Goal: Check status: Check status

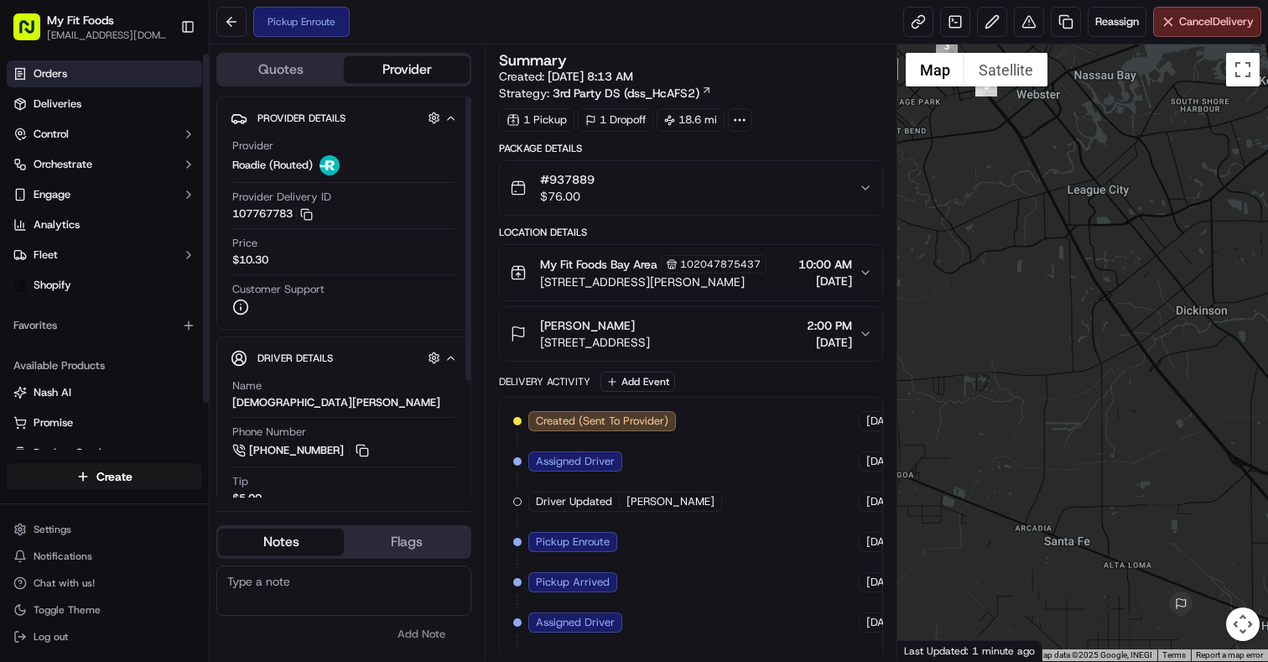
click at [88, 70] on link "Orders" at bounding box center [104, 73] width 195 height 27
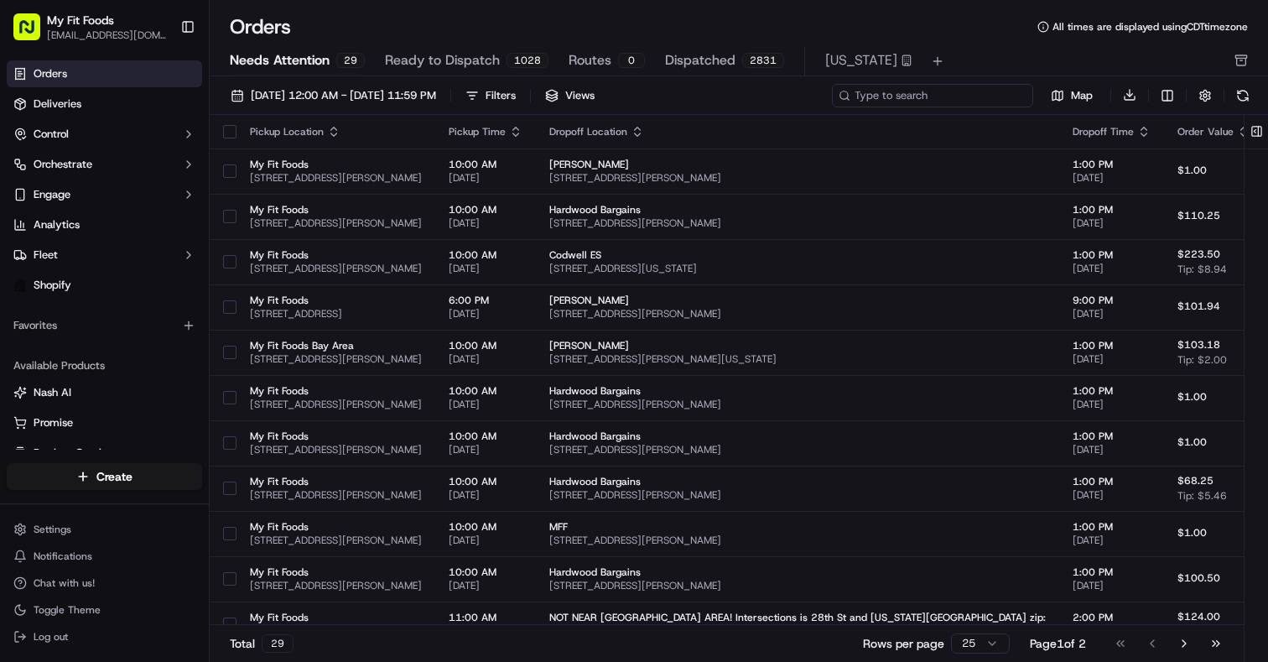
click at [939, 95] on input at bounding box center [932, 95] width 201 height 23
paste input "#942607"
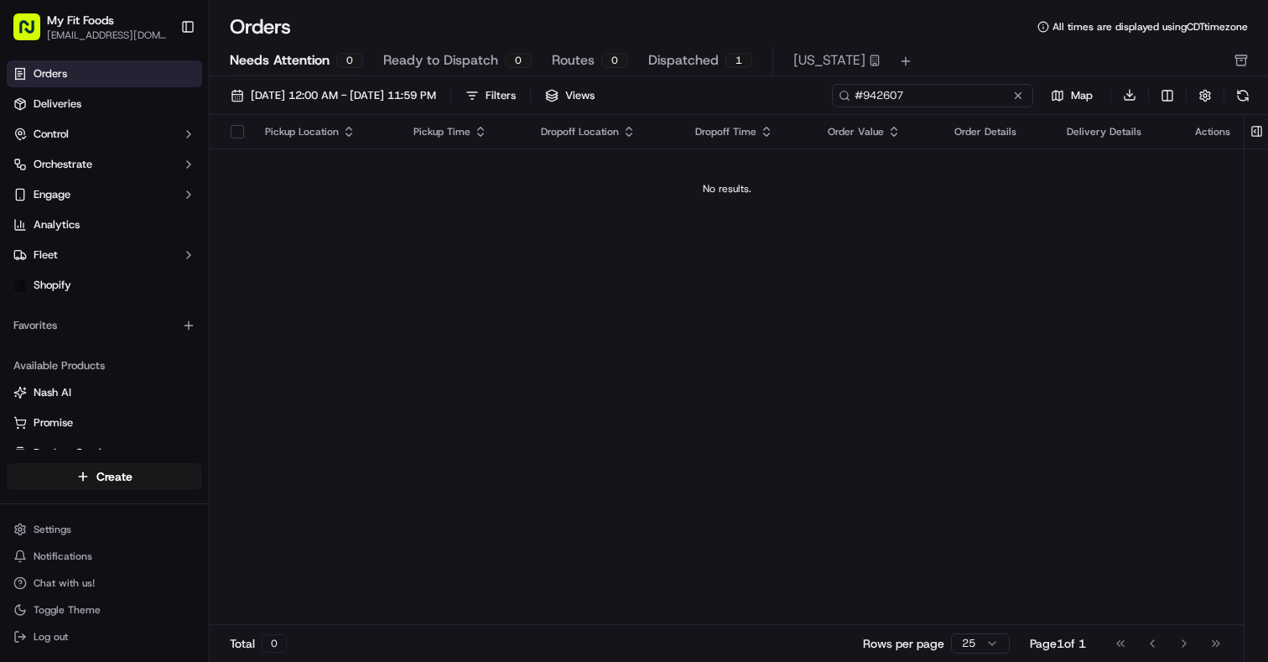
type input "#942607"
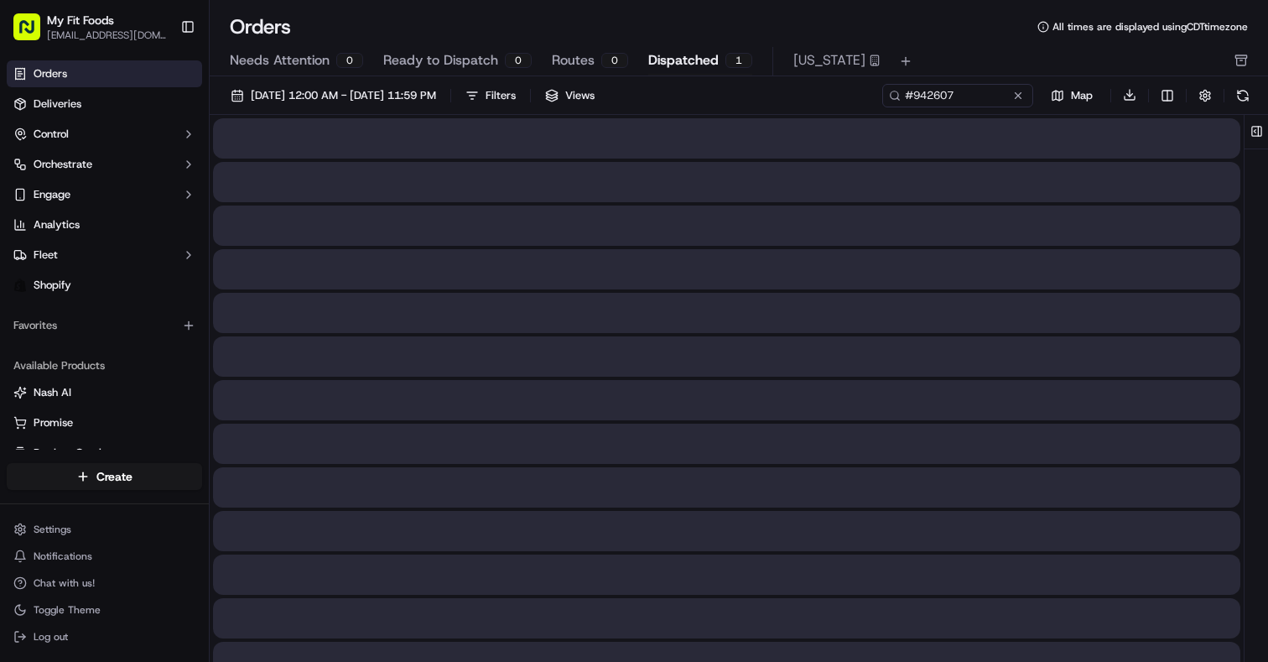
click at [664, 59] on span "Dispatched" at bounding box center [683, 60] width 70 height 20
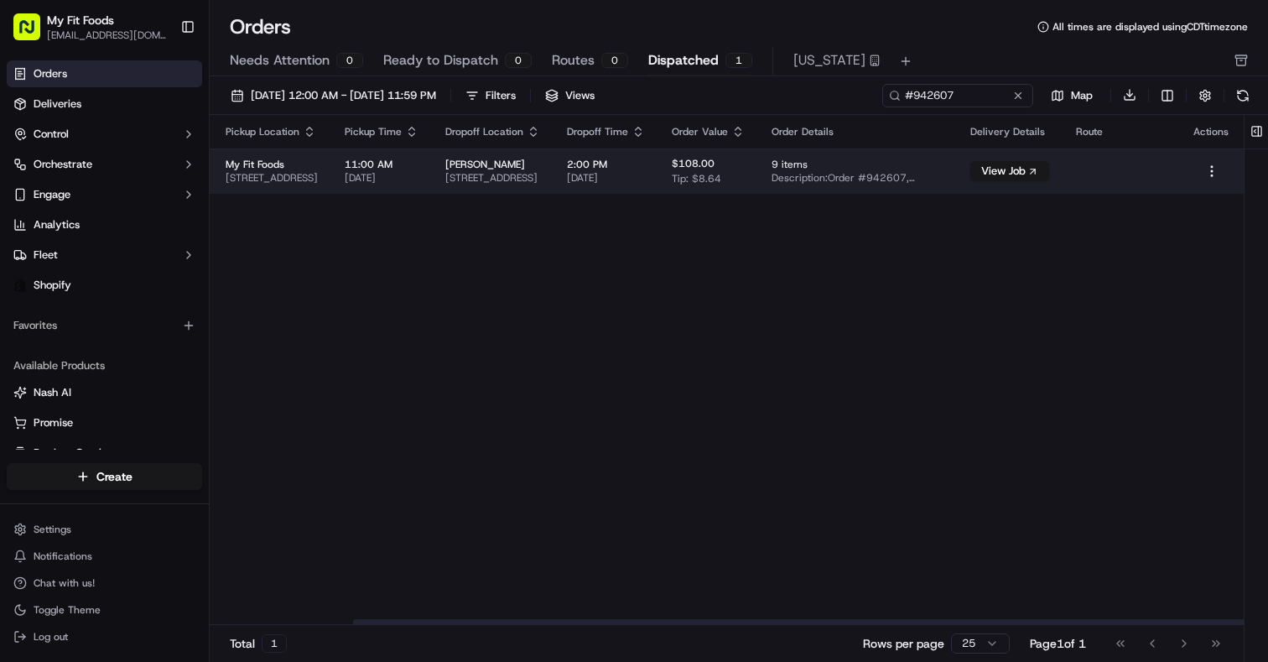
scroll to position [0, 165]
click at [1210, 169] on html "My Fit Foods support@myfitfoods.com Toggle Sidebar Orders Deliveries Control Or…" at bounding box center [634, 331] width 1268 height 662
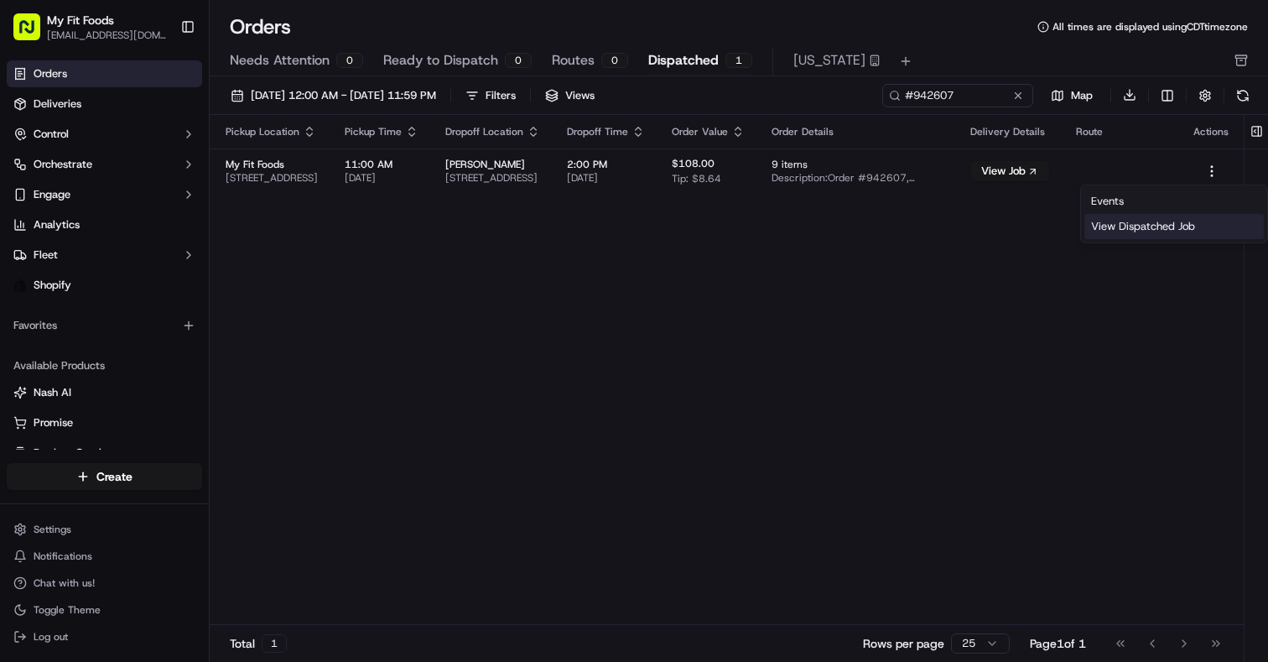
click at [1123, 228] on div "View Dispatched Job" at bounding box center [1173, 226] width 179 height 25
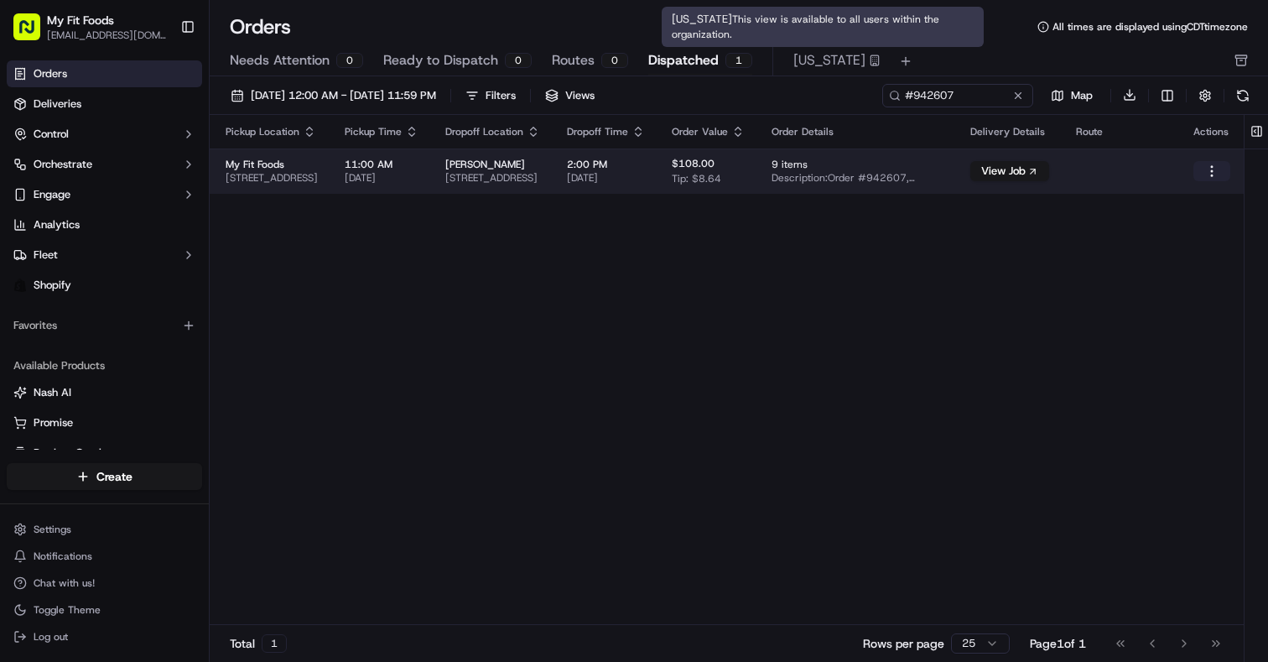
click at [1210, 174] on html "My Fit Foods support@myfitfoods.com Toggle Sidebar Orders Deliveries Control Or…" at bounding box center [634, 331] width 1268 height 662
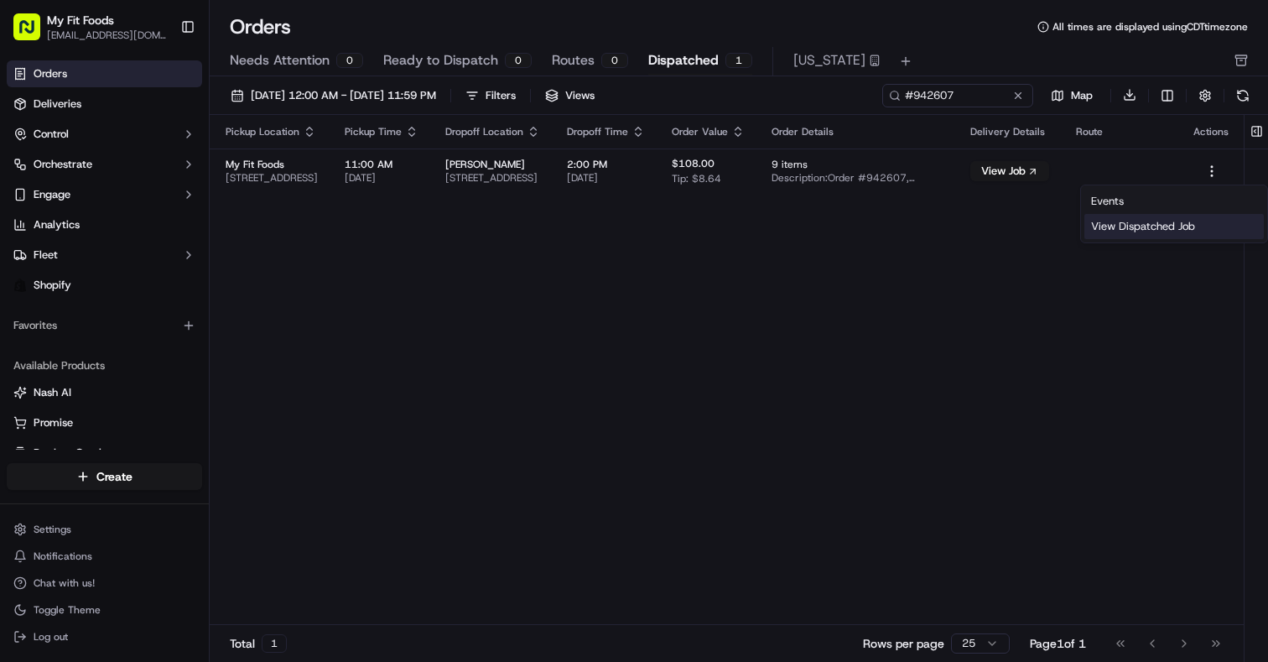
click at [1140, 229] on div "View Dispatched Job" at bounding box center [1173, 226] width 179 height 25
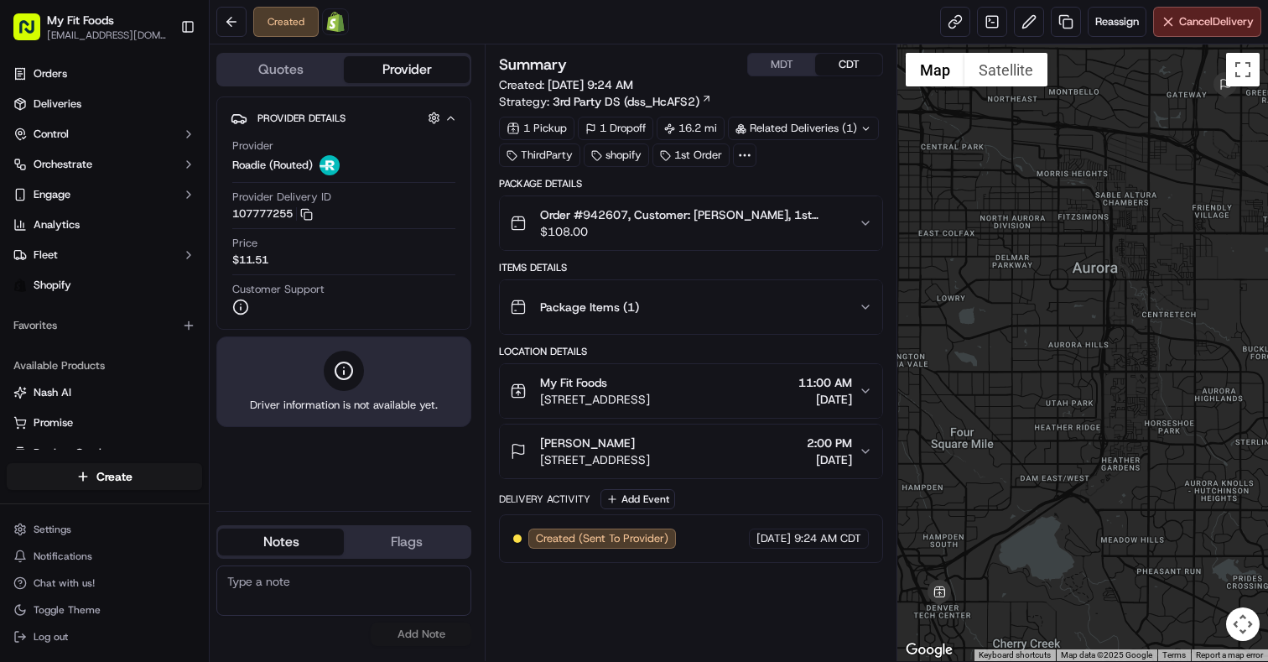
drag, startPoint x: 541, startPoint y: 461, endPoint x: 758, endPoint y: 459, distance: 217.2
click at [650, 459] on span "[STREET_ADDRESS]" at bounding box center [595, 459] width 110 height 17
copy span "[STREET_ADDRESS]"
click at [942, 23] on link at bounding box center [955, 22] width 30 height 30
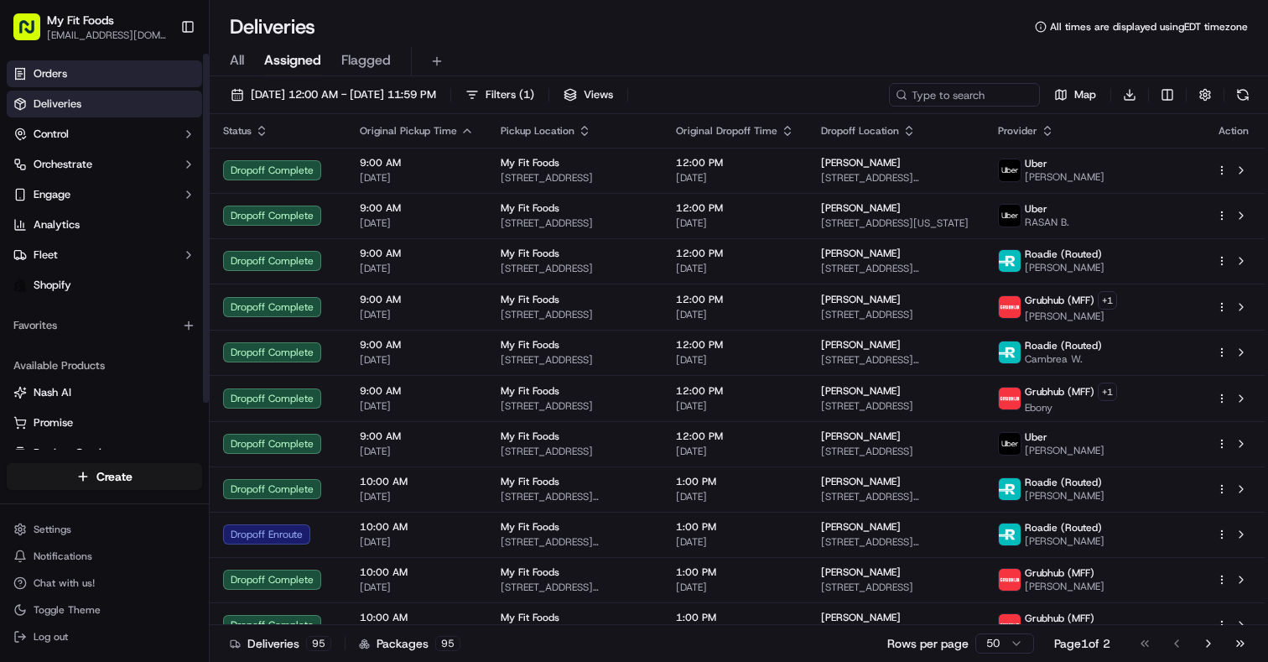
click at [74, 72] on link "Orders" at bounding box center [104, 73] width 195 height 27
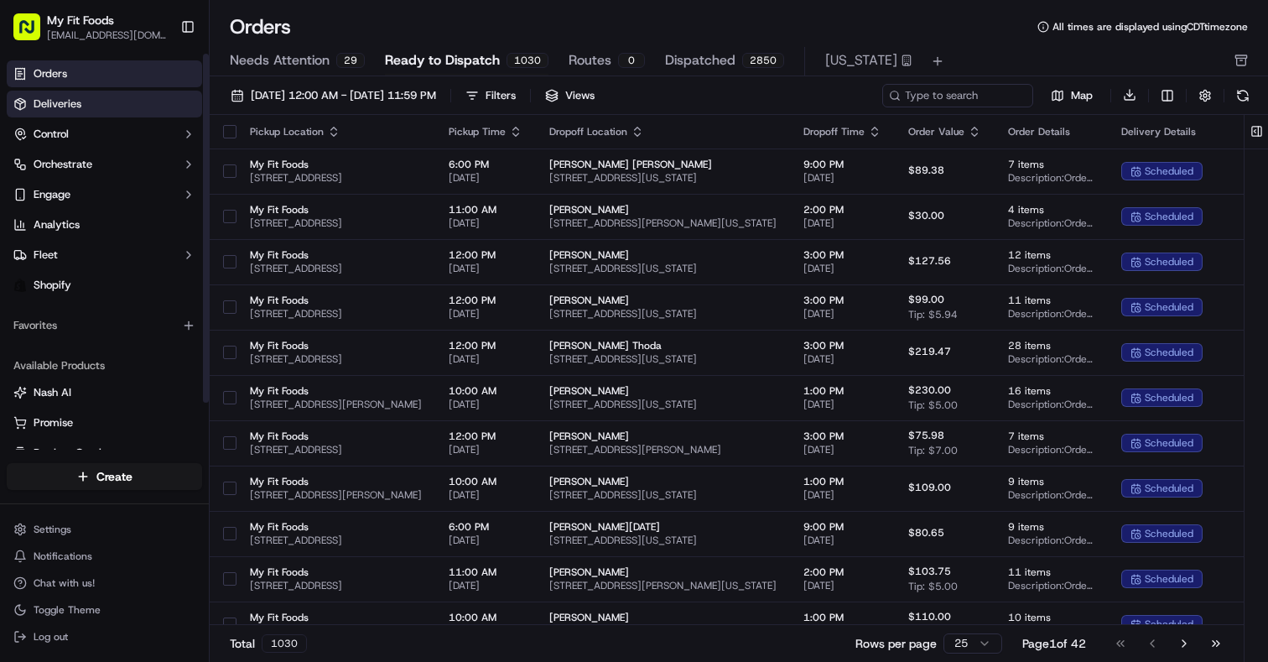
click at [75, 111] on span "Deliveries" at bounding box center [58, 103] width 48 height 15
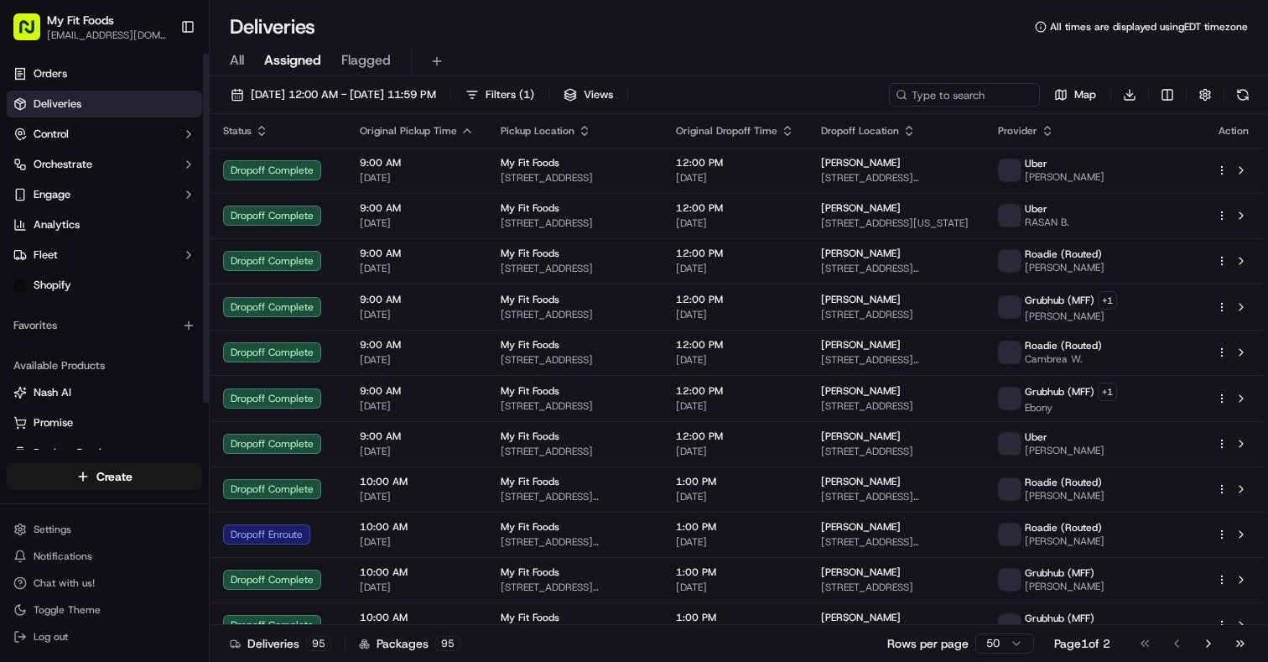
click at [236, 61] on span "All" at bounding box center [237, 60] width 14 height 20
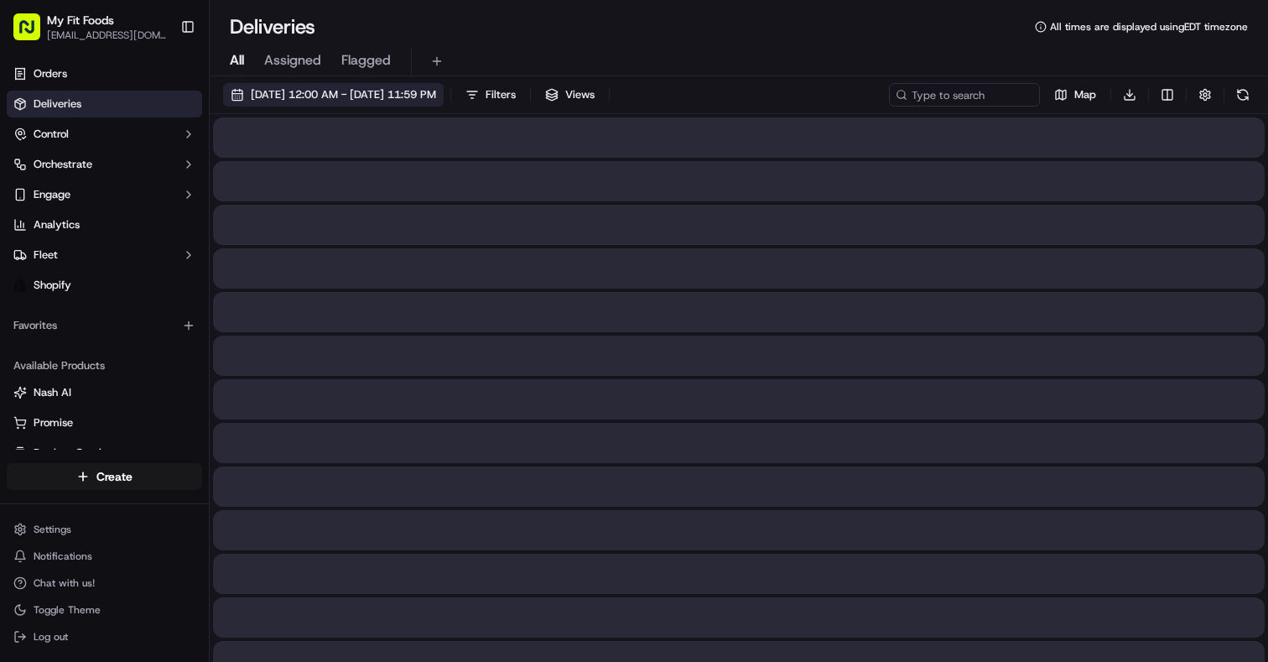
click at [261, 99] on span "09/21/2025 12:00 AM - 09/21/2025 11:59 PM" at bounding box center [343, 94] width 185 height 15
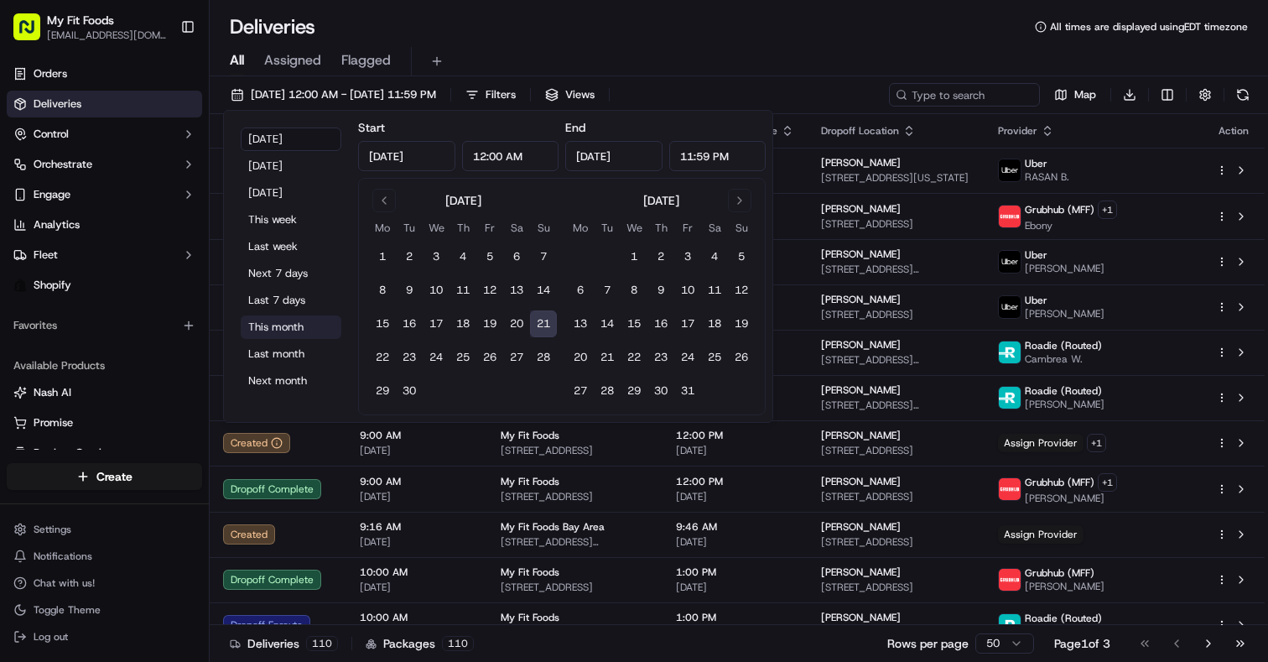
click at [273, 331] on button "This month" at bounding box center [291, 326] width 101 height 23
type input "Sep 1, 2025"
type input "Sep 30, 2025"
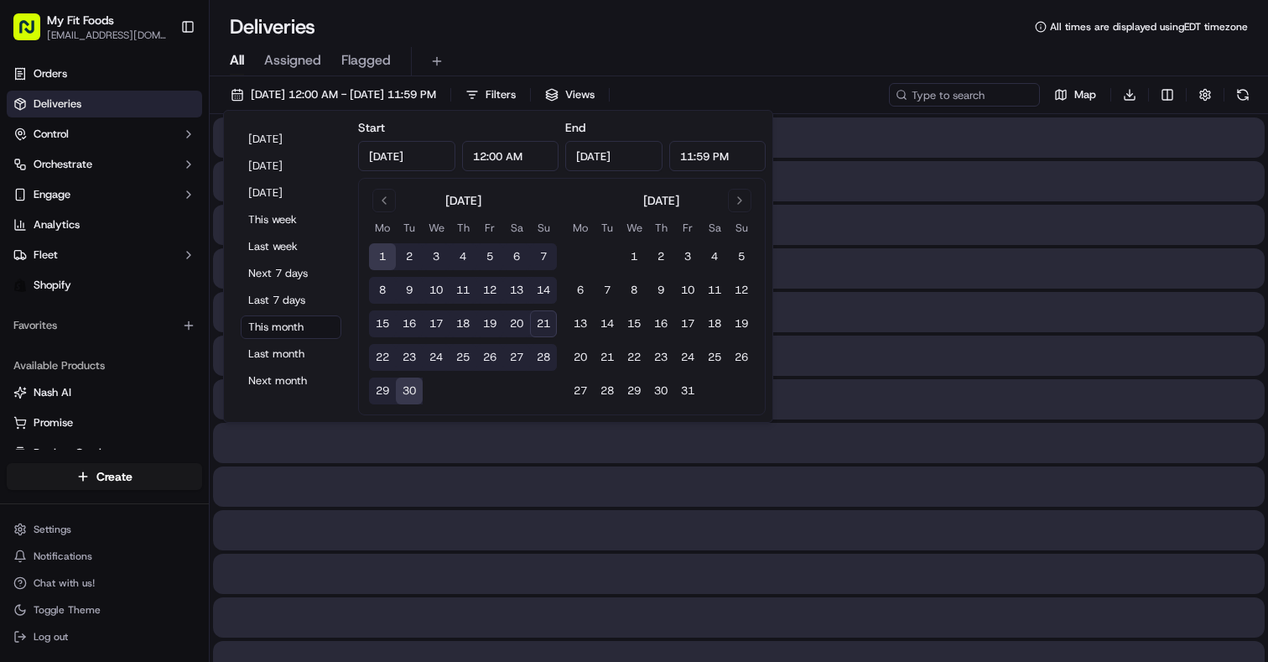
click at [753, 24] on div "Deliveries All times are displayed using EDT timezone" at bounding box center [739, 26] width 1058 height 27
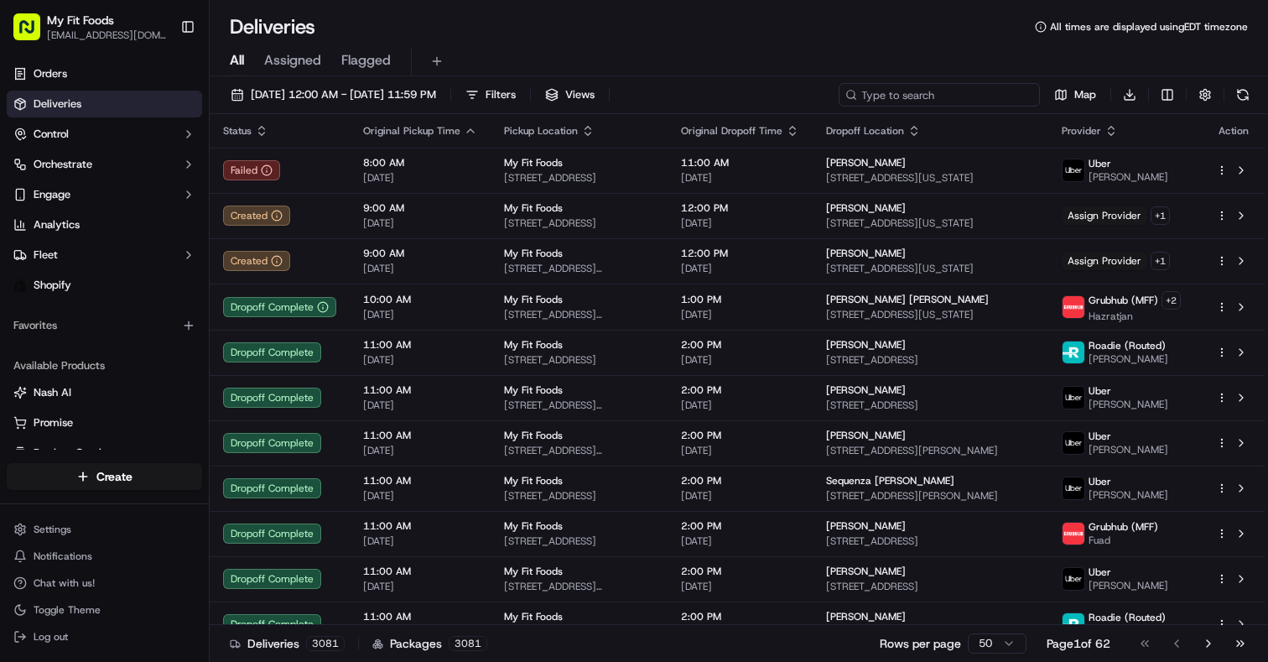
click at [926, 87] on input at bounding box center [939, 94] width 201 height 23
paste input "#937889"
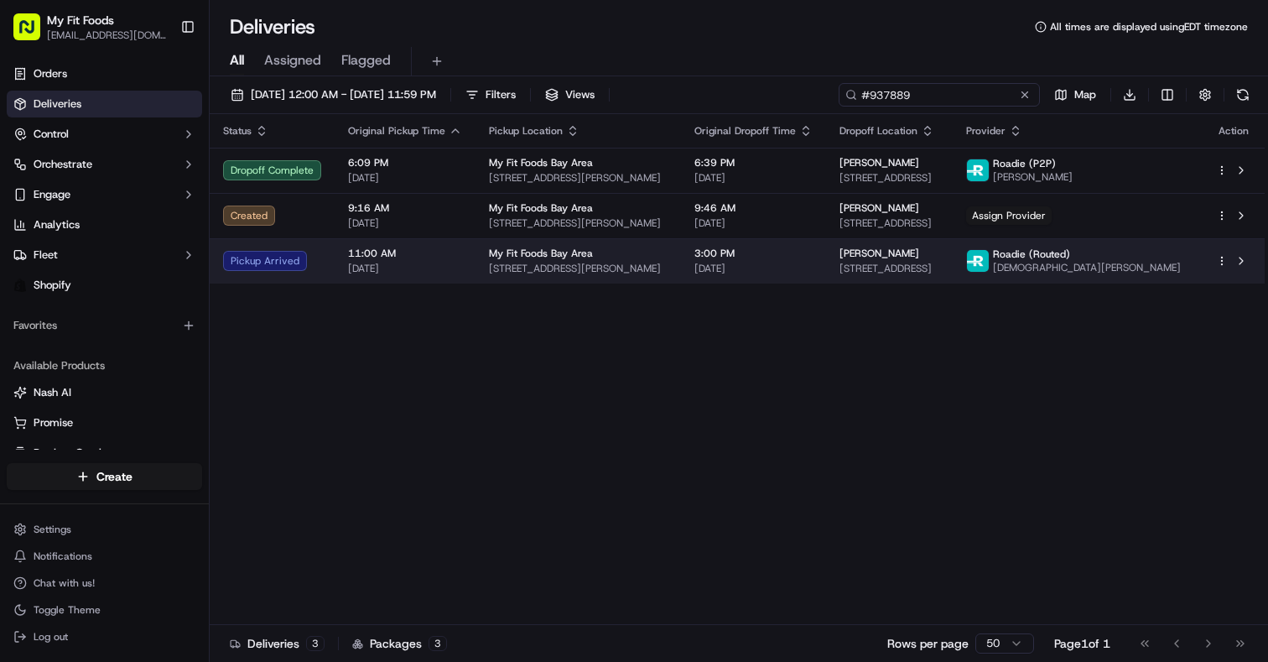
type input "#937889"
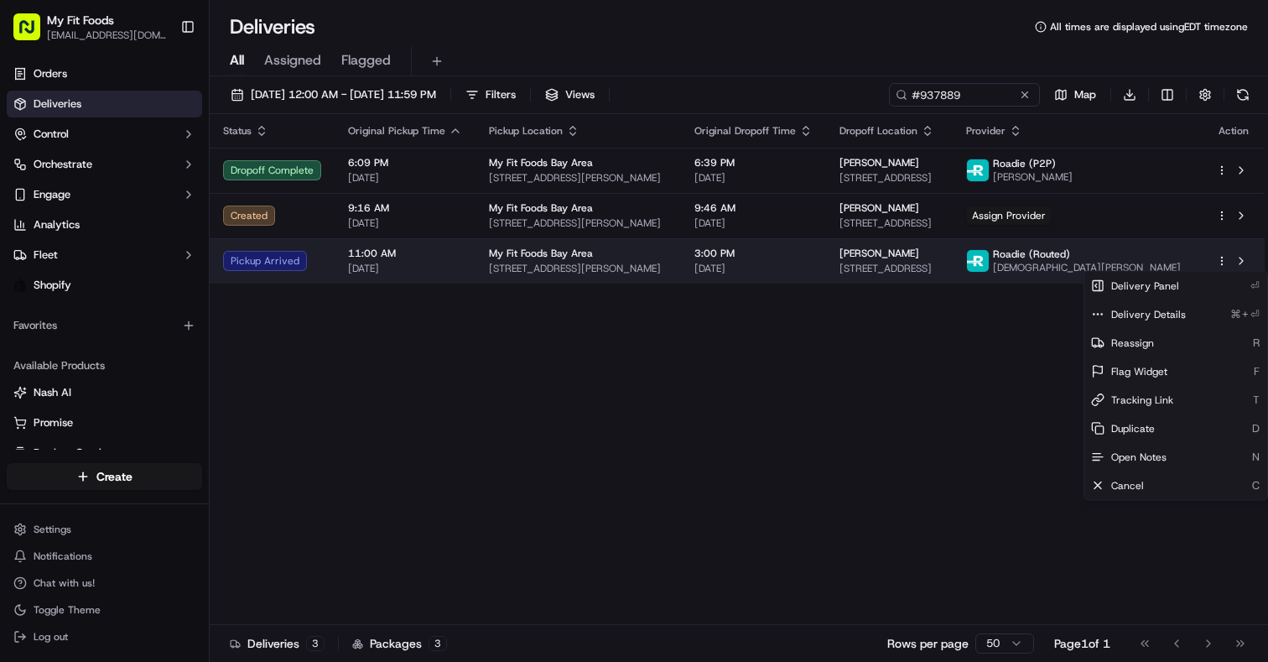
click at [1220, 259] on html "My Fit Foods support@myfitfoods.com Toggle Sidebar Orders Deliveries Control Or…" at bounding box center [634, 331] width 1268 height 662
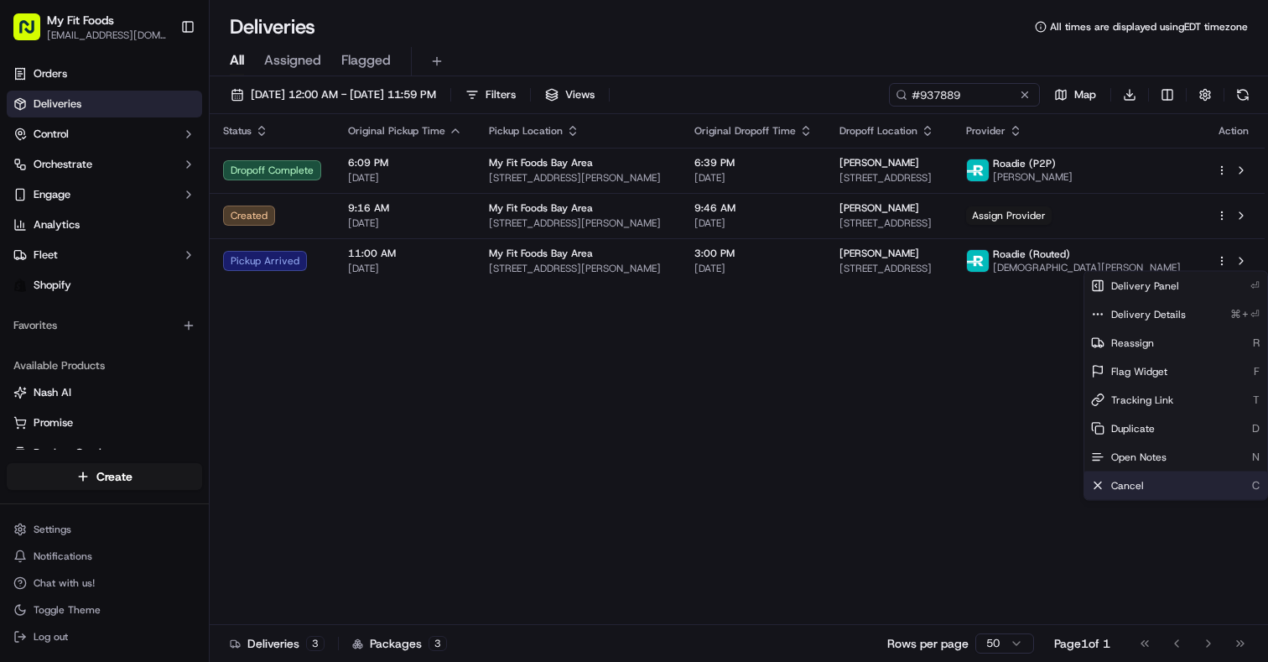
click at [1122, 484] on span "Cancel" at bounding box center [1127, 485] width 33 height 13
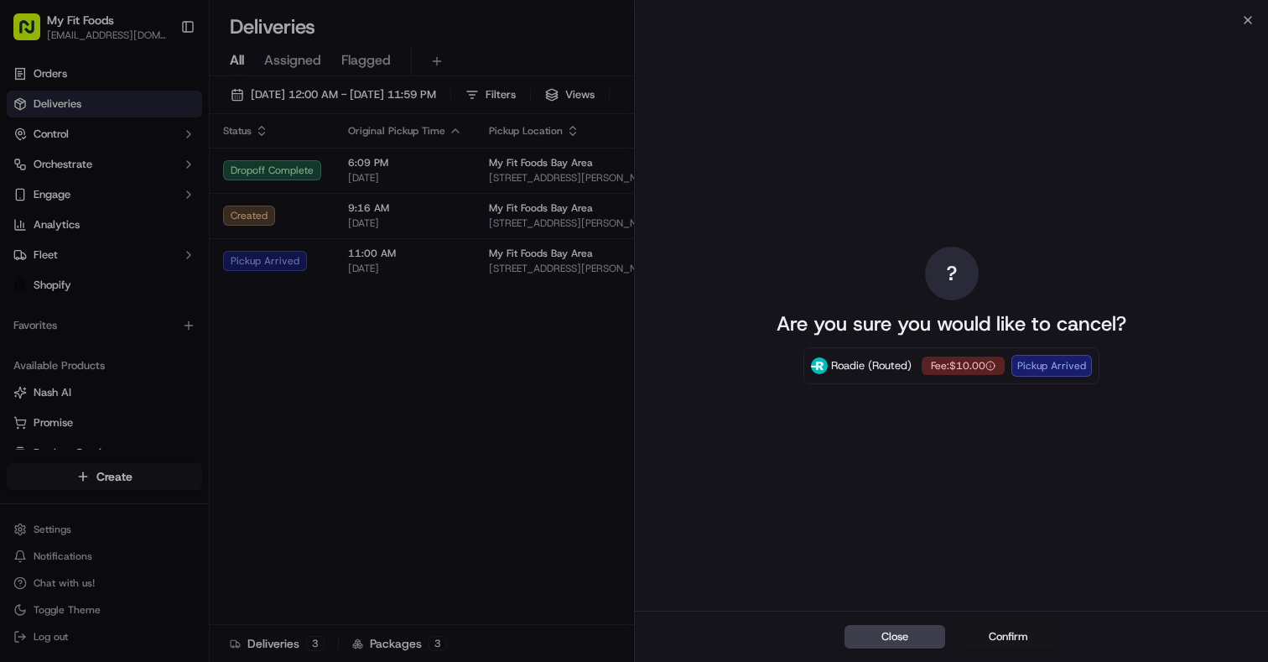
click at [1009, 635] on button "Confirm" at bounding box center [1009, 636] width 101 height 23
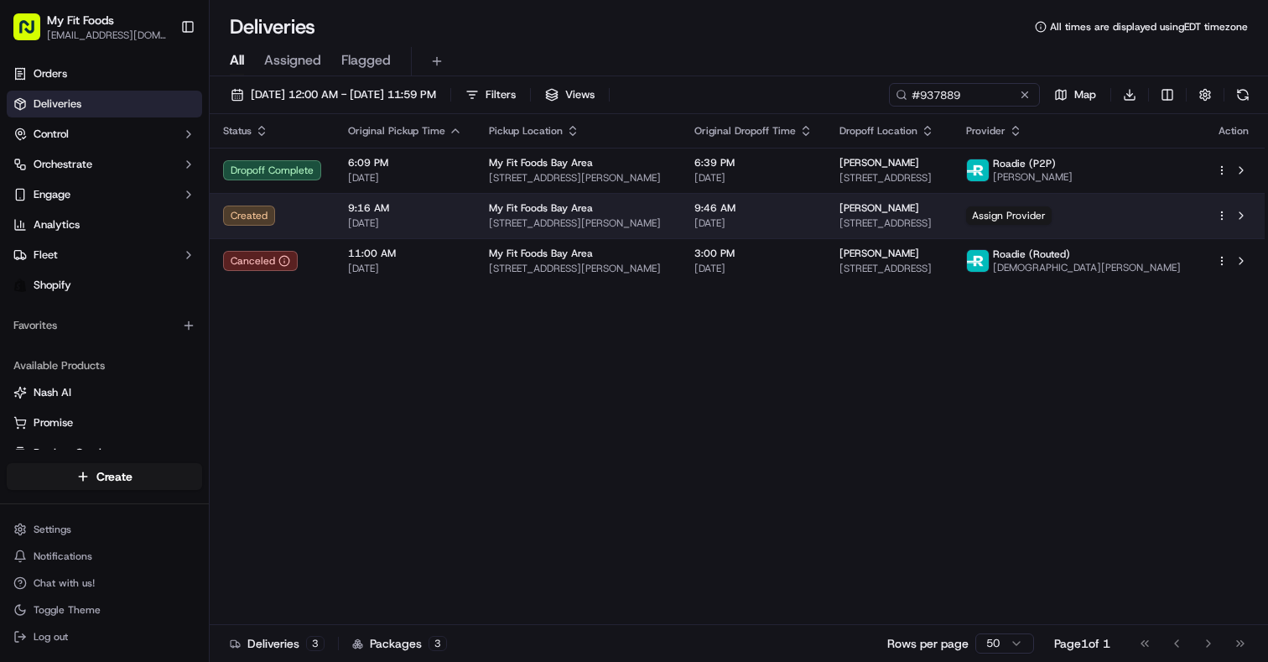
click at [1219, 218] on html "My Fit Foods support@myfitfoods.com Toggle Sidebar Orders Deliveries Control Or…" at bounding box center [634, 331] width 1268 height 662
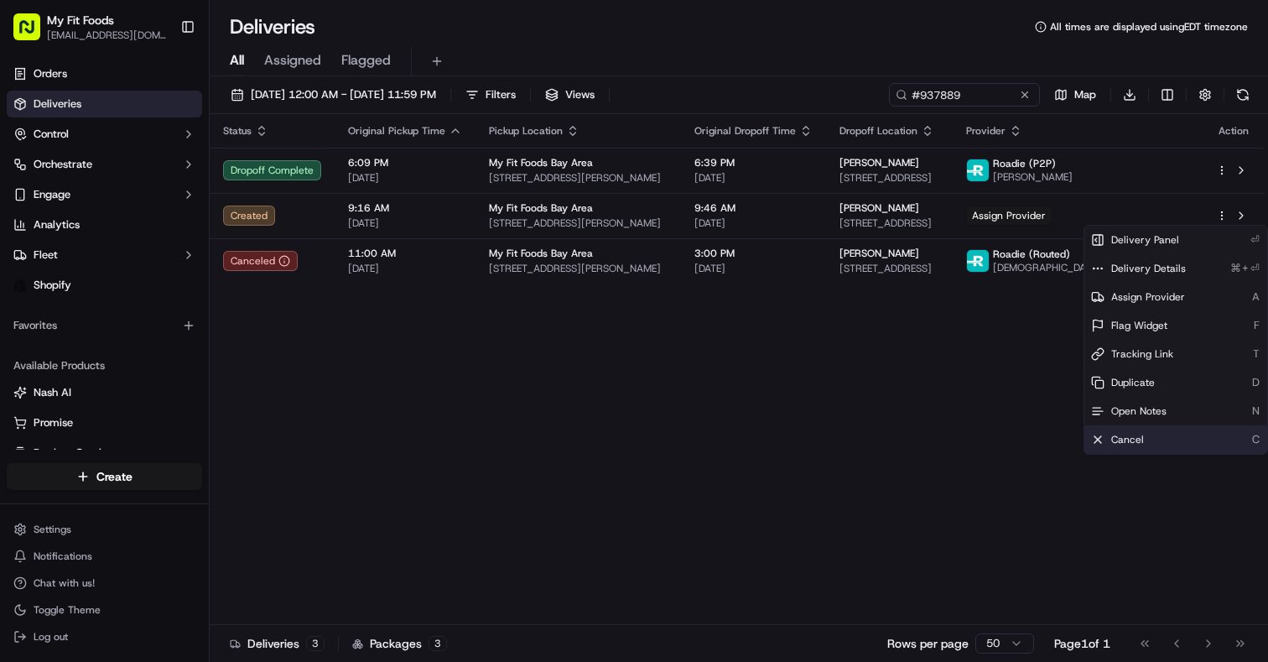
click at [1138, 434] on span "Cancel" at bounding box center [1127, 439] width 33 height 13
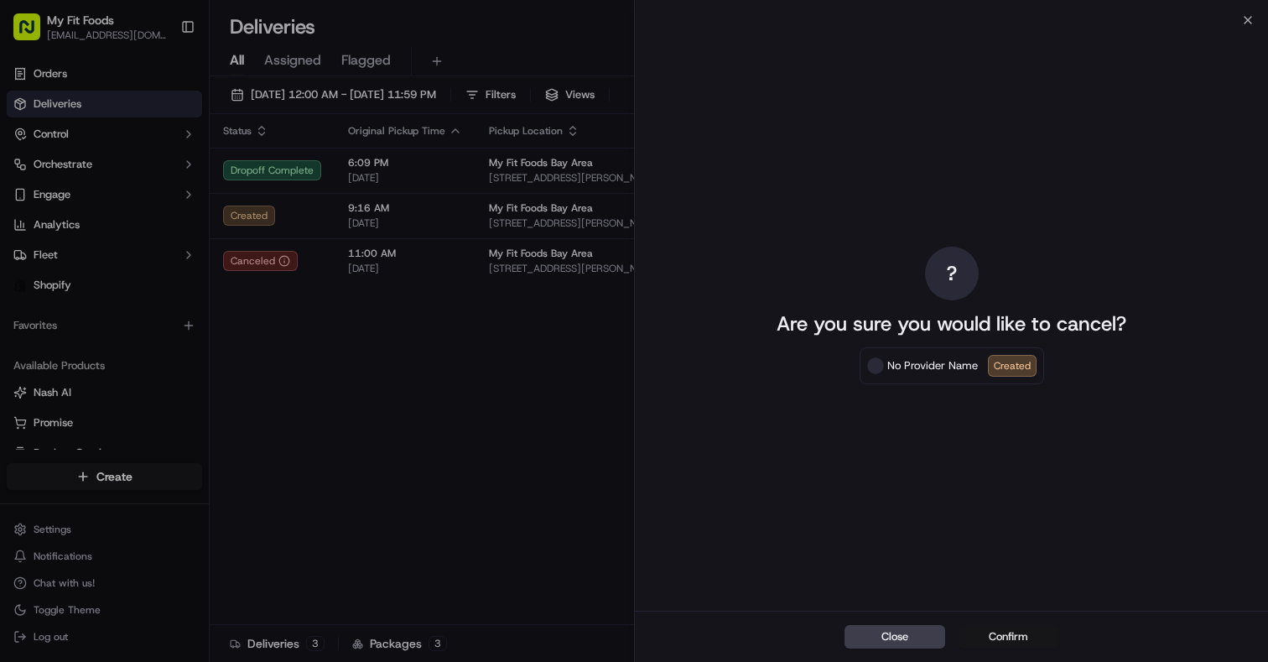
click at [1014, 629] on button "Confirm" at bounding box center [1009, 636] width 101 height 23
